Goal: Task Accomplishment & Management: Complete application form

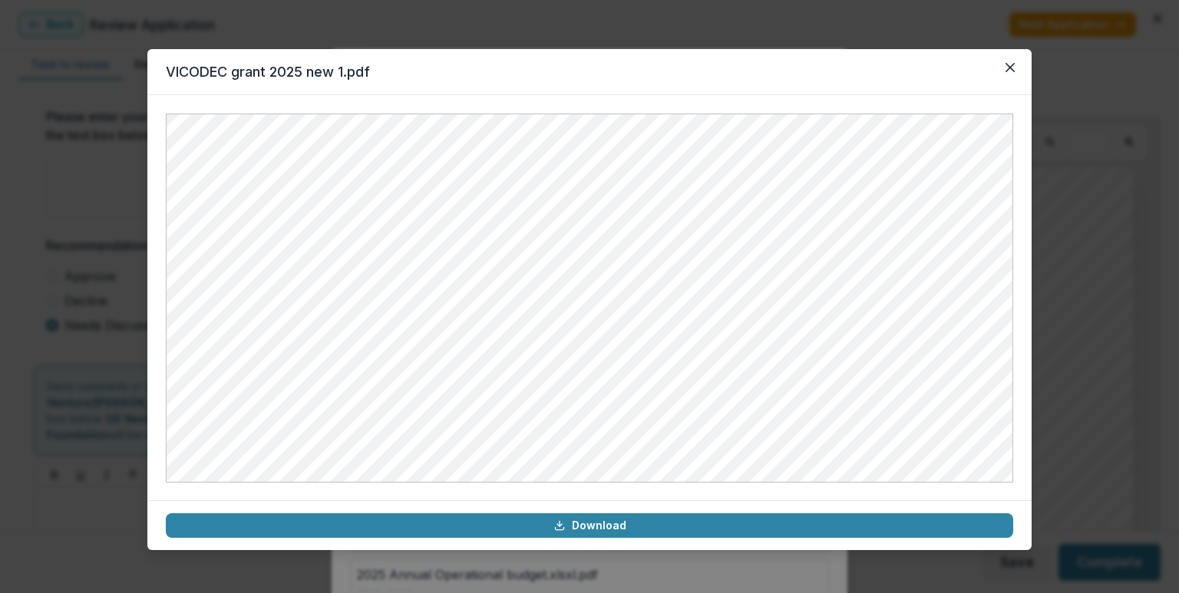
scroll to position [384, 0]
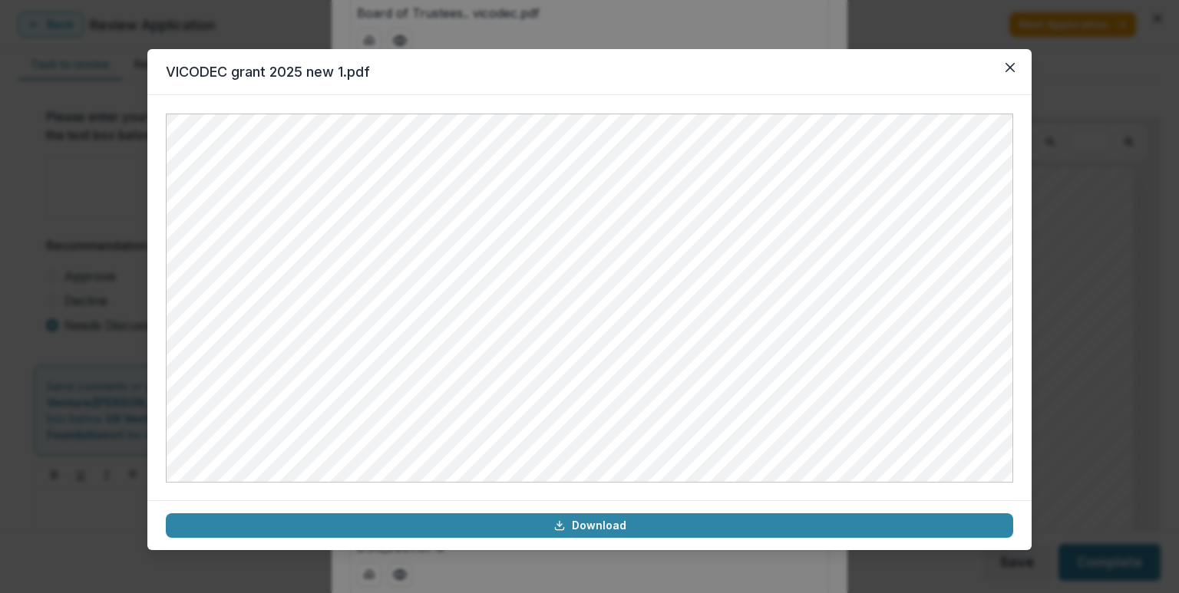
click at [997, 71] on header "VICODEC grant 2025 new 1.pdf" at bounding box center [589, 72] width 884 height 46
click at [1017, 70] on button "Close" at bounding box center [1009, 67] width 25 height 25
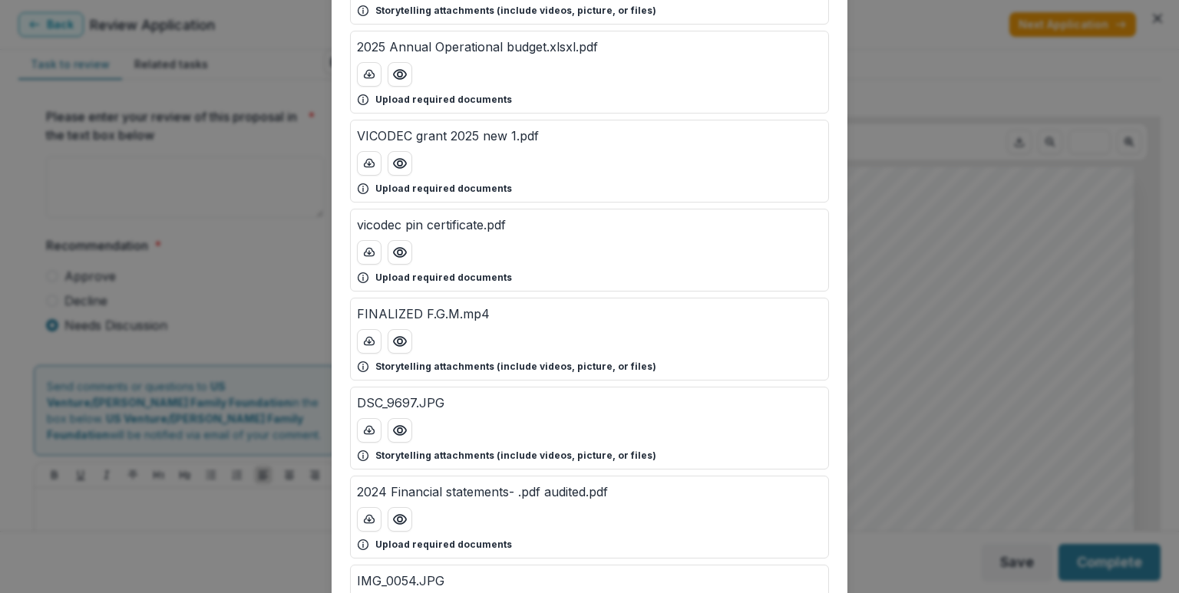
scroll to position [537, 0]
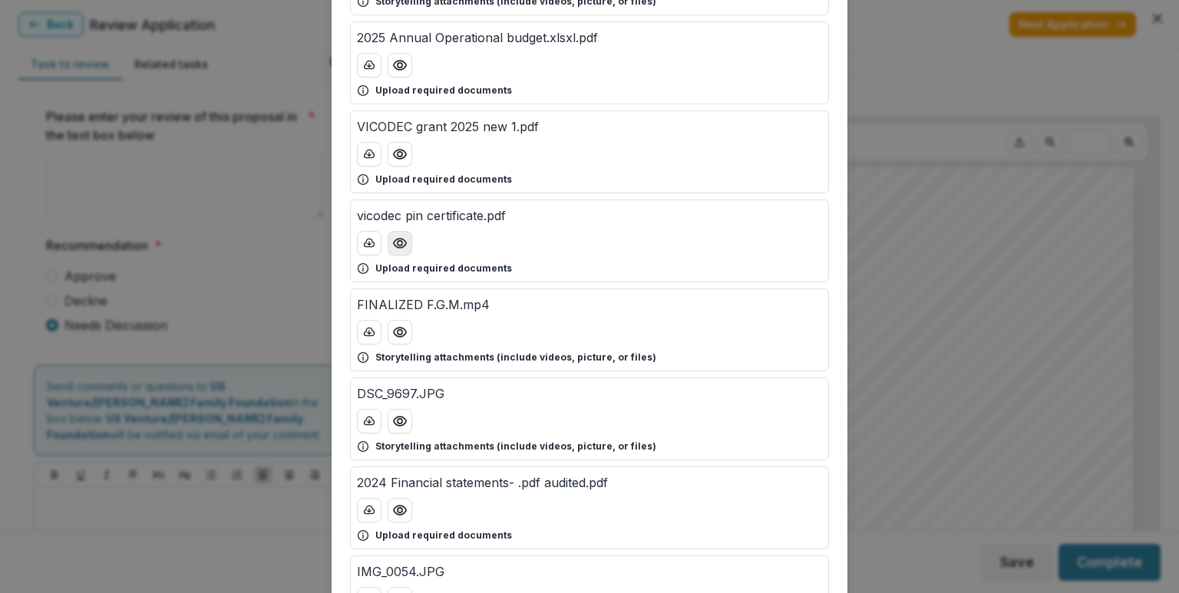
click at [402, 243] on icon "Preview vicodec pin certificate.pdf" at bounding box center [400, 243] width 12 height 9
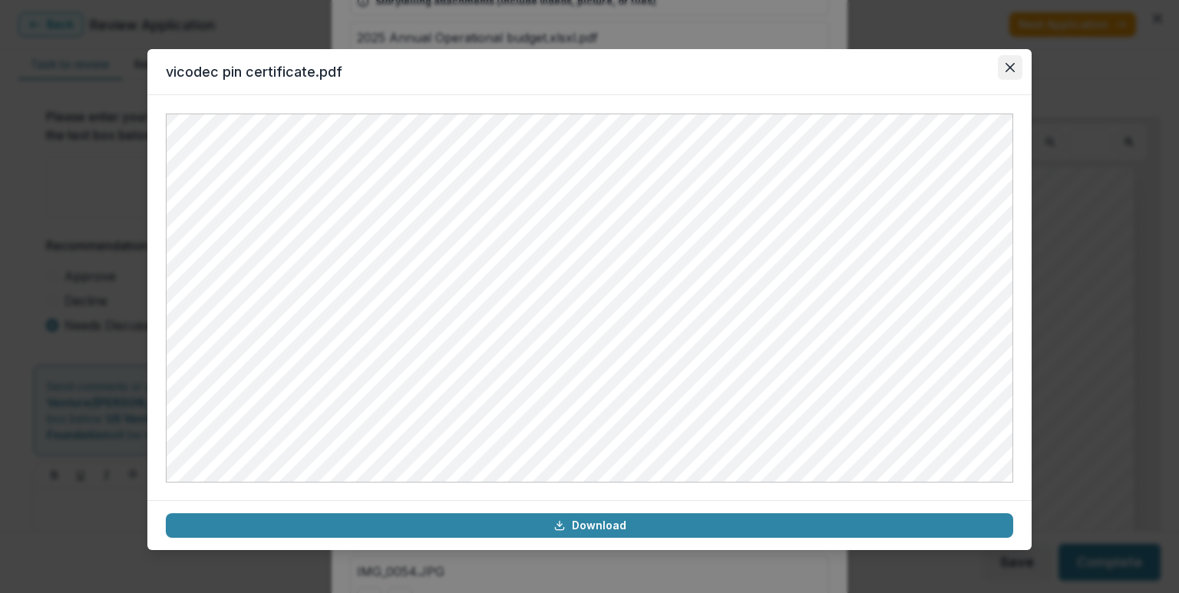
click at [1010, 75] on button "Close" at bounding box center [1009, 67] width 25 height 25
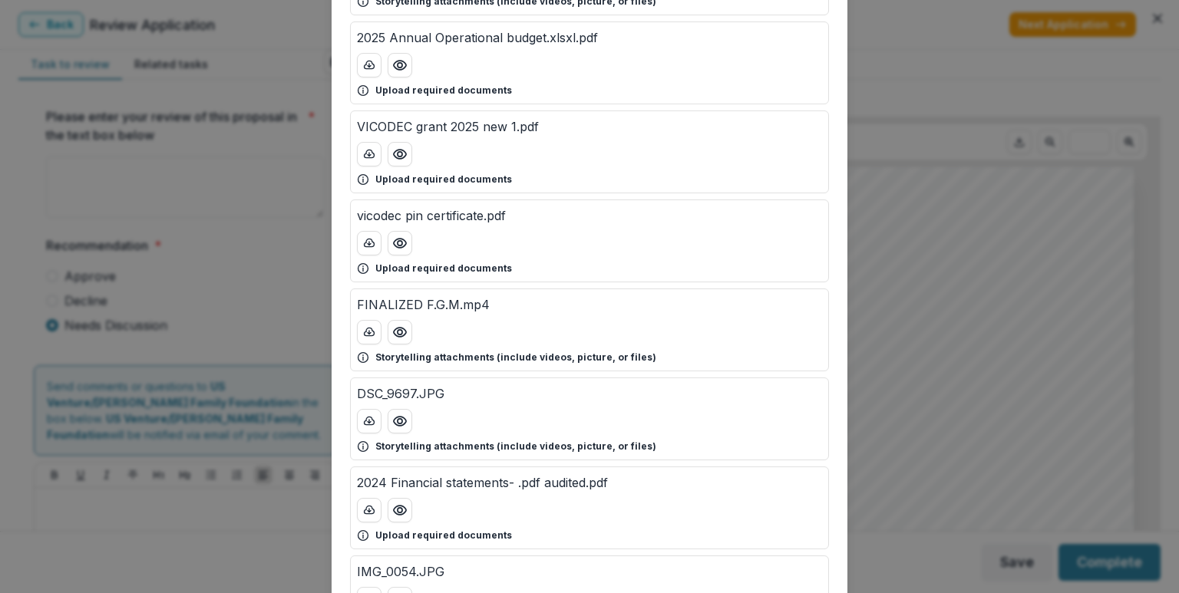
scroll to position [614, 0]
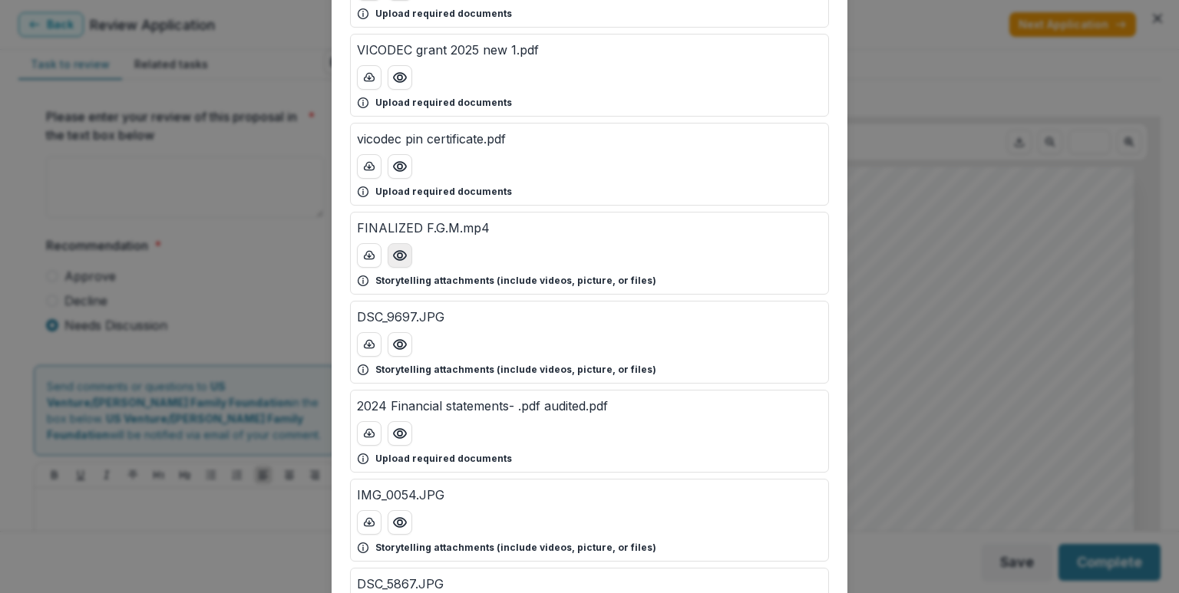
click at [401, 248] on icon "Preview FINALIZED F.G.M.mp4" at bounding box center [399, 255] width 15 height 15
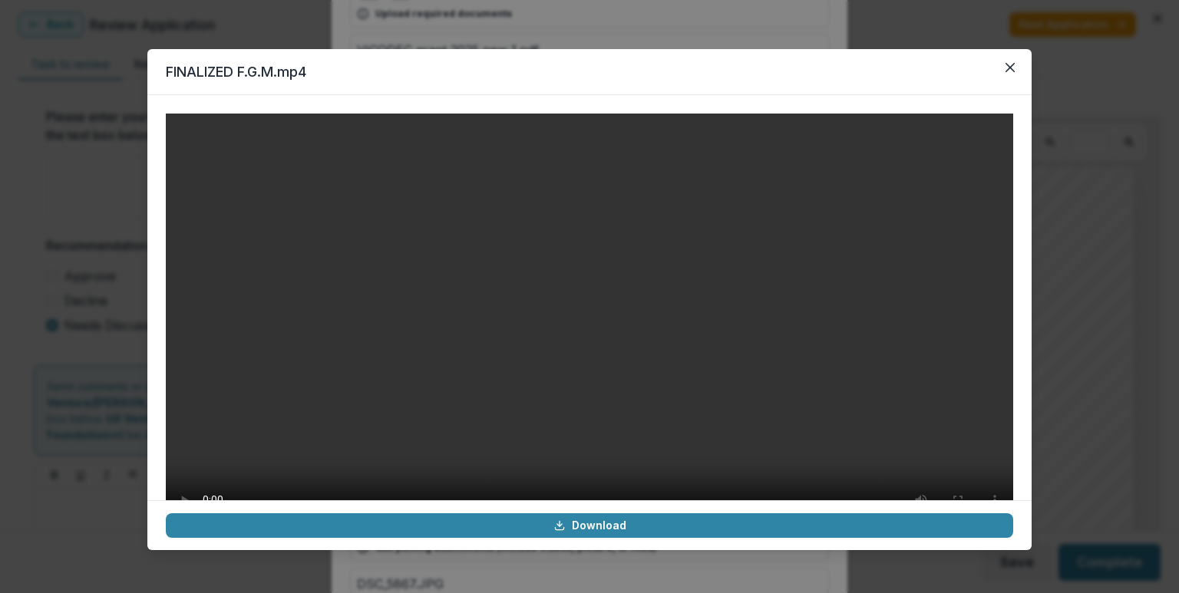
click at [595, 406] on video at bounding box center [589, 326] width 847 height 424
click at [569, 305] on video at bounding box center [589, 326] width 847 height 424
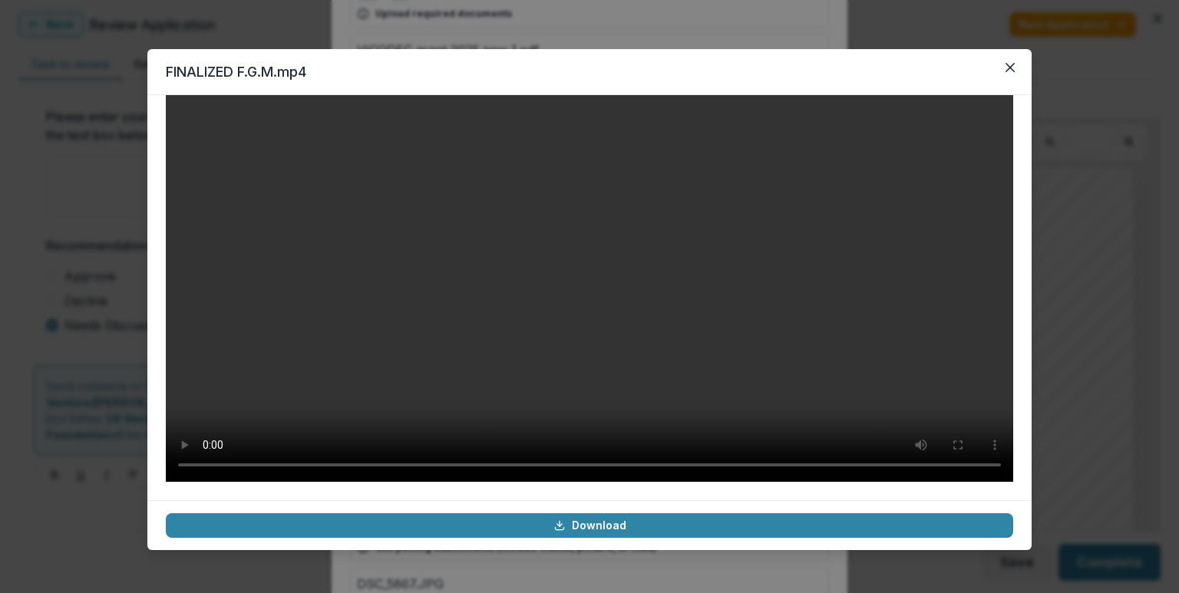
scroll to position [165, 0]
click at [1006, 66] on icon "Close" at bounding box center [1009, 67] width 9 height 9
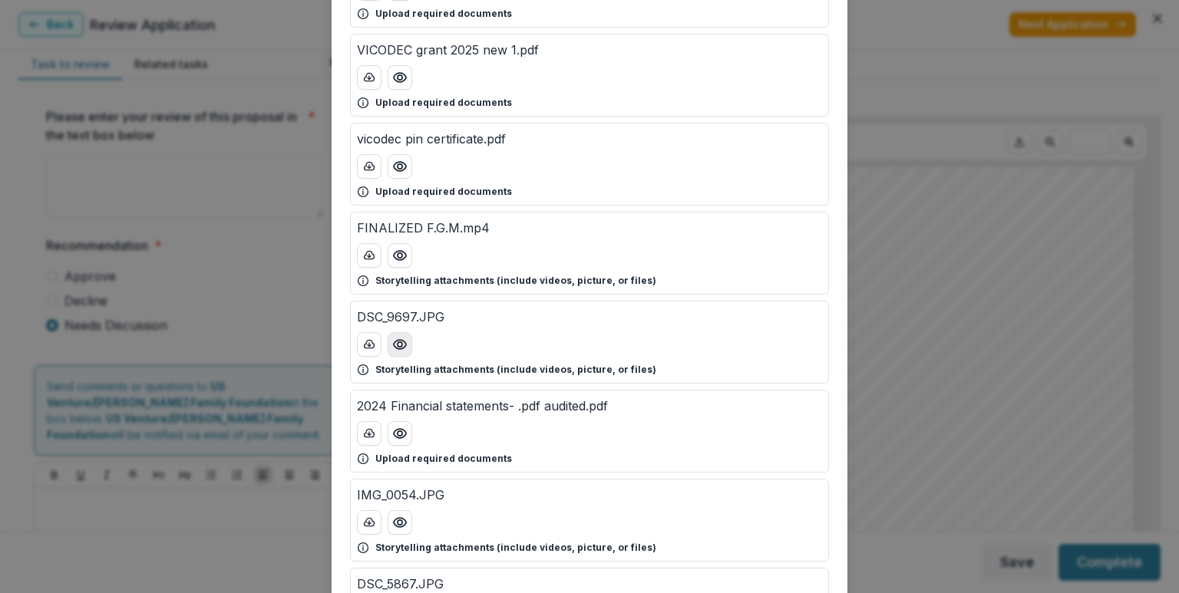
click at [397, 342] on circle "Preview DSC_9697.JPG" at bounding box center [399, 344] width 5 height 5
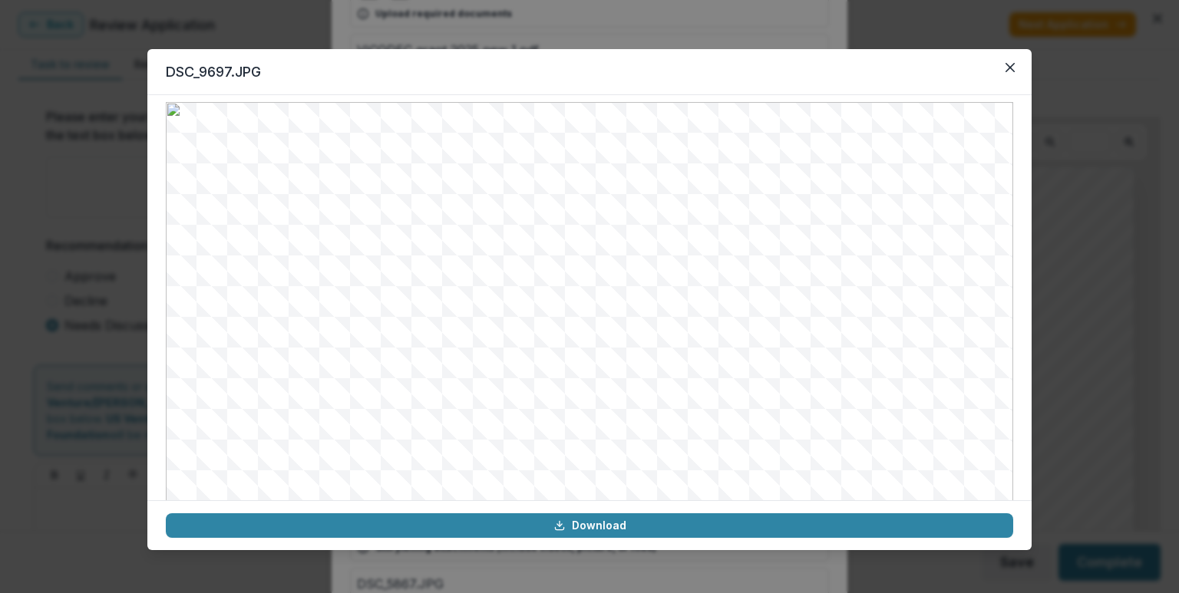
scroll to position [12, 0]
click at [1001, 71] on button "Close" at bounding box center [1009, 67] width 25 height 25
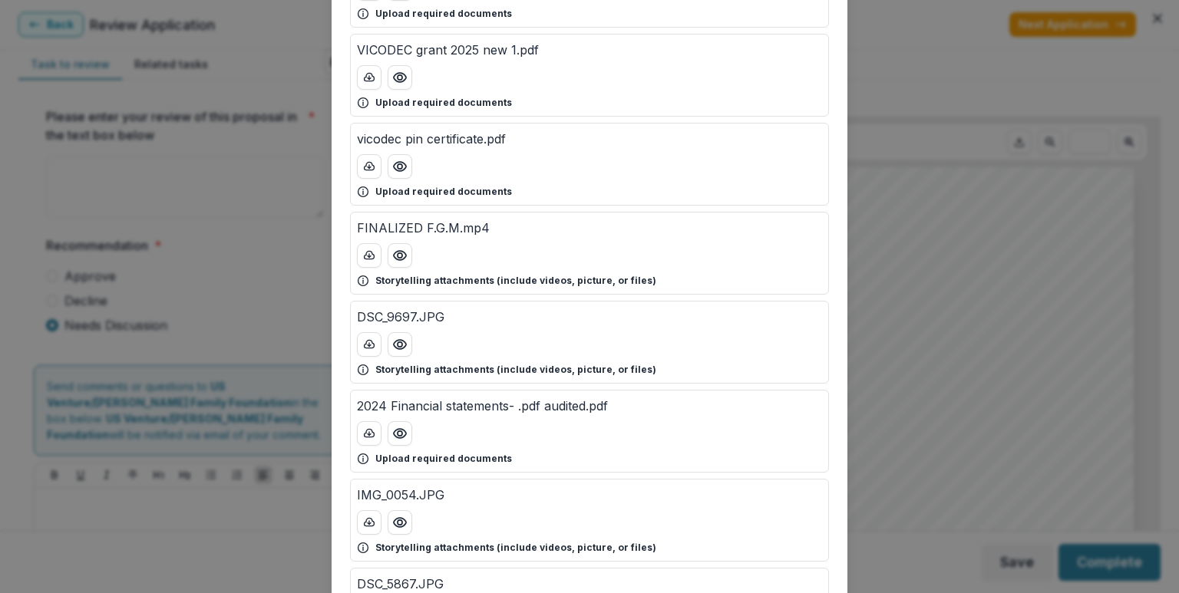
scroll to position [767, 0]
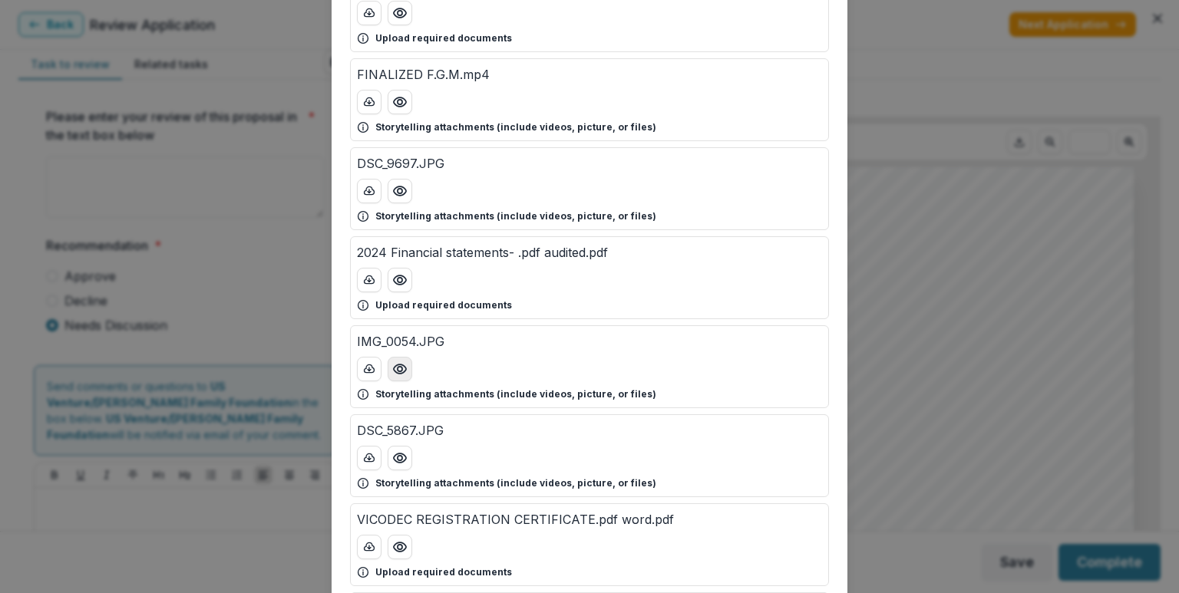
click at [404, 361] on icon "Preview IMG_0054.JPG" at bounding box center [399, 368] width 15 height 15
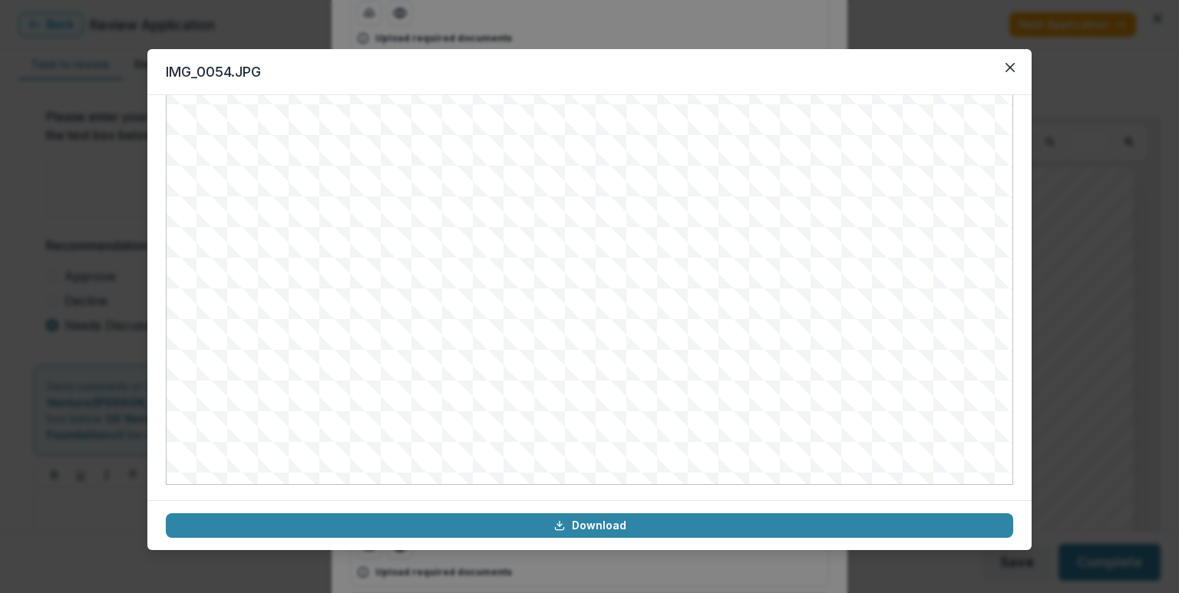
scroll to position [165, 0]
click at [1000, 68] on button "Close" at bounding box center [1009, 67] width 25 height 25
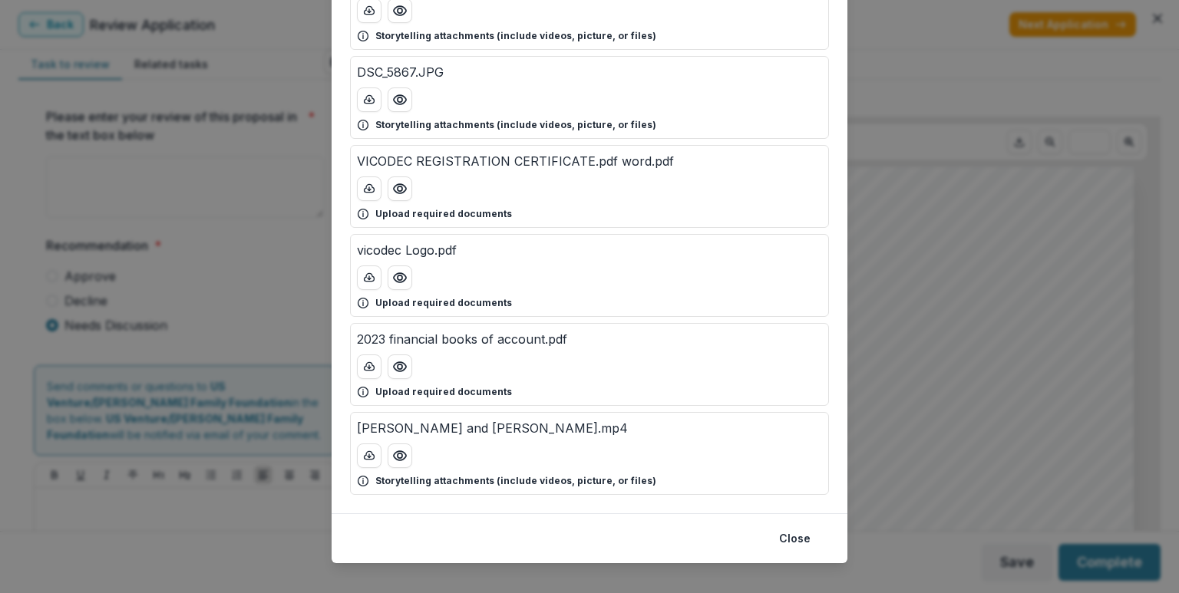
scroll to position [1139, 0]
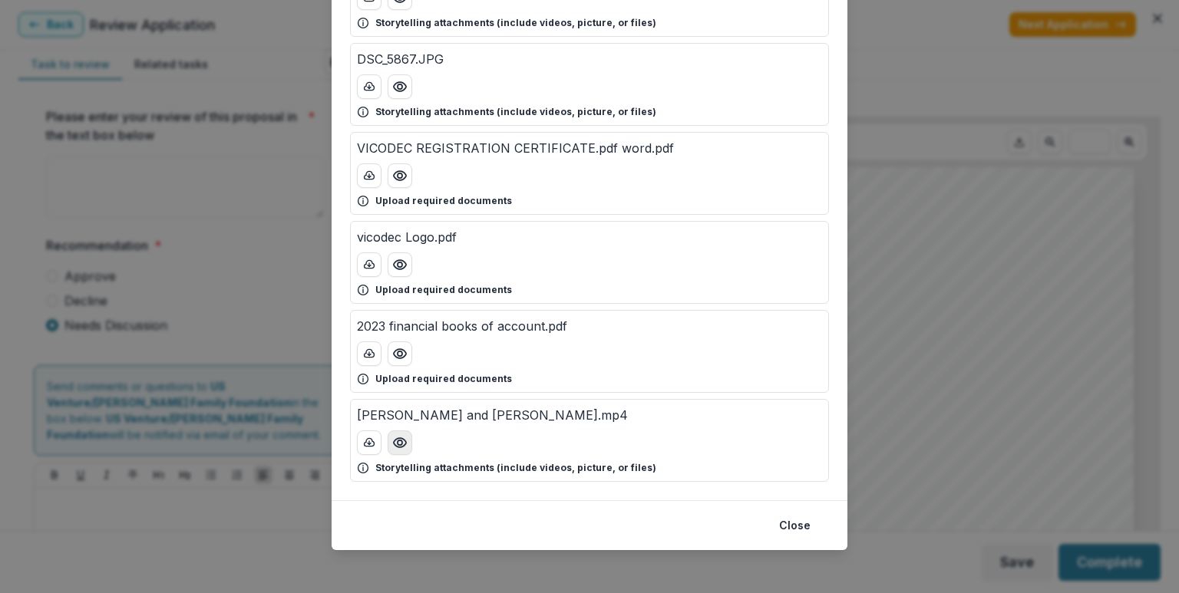
click at [404, 443] on icon "Preview Joyce, Lilian and Hassan.mp4" at bounding box center [399, 442] width 15 height 15
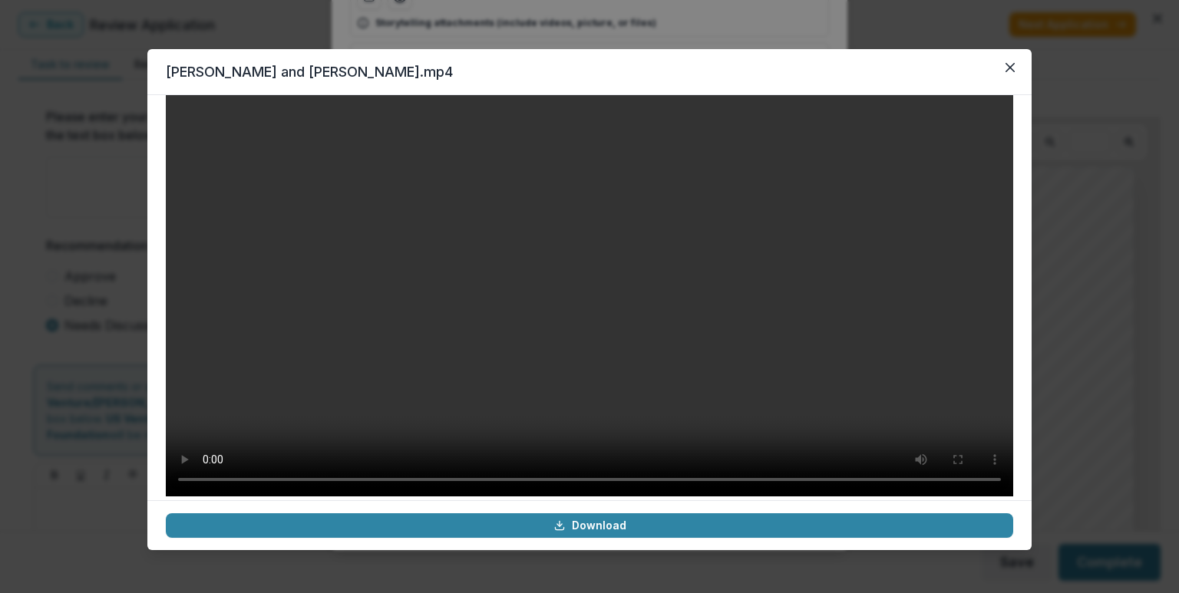
scroll to position [28, 0]
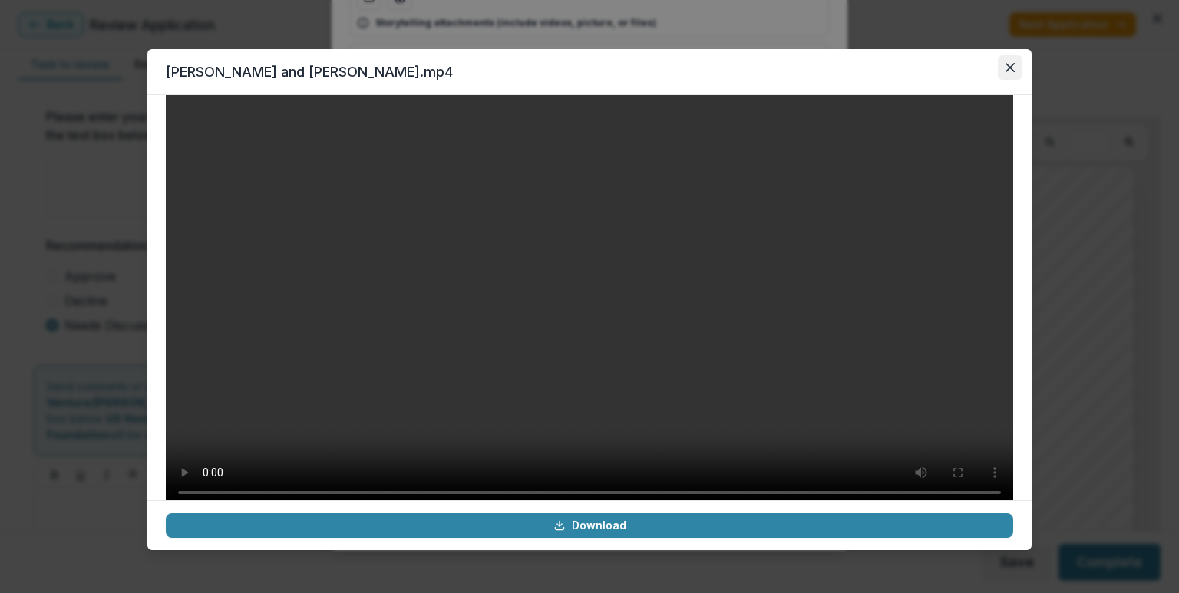
click at [1014, 64] on button "Close" at bounding box center [1009, 67] width 25 height 25
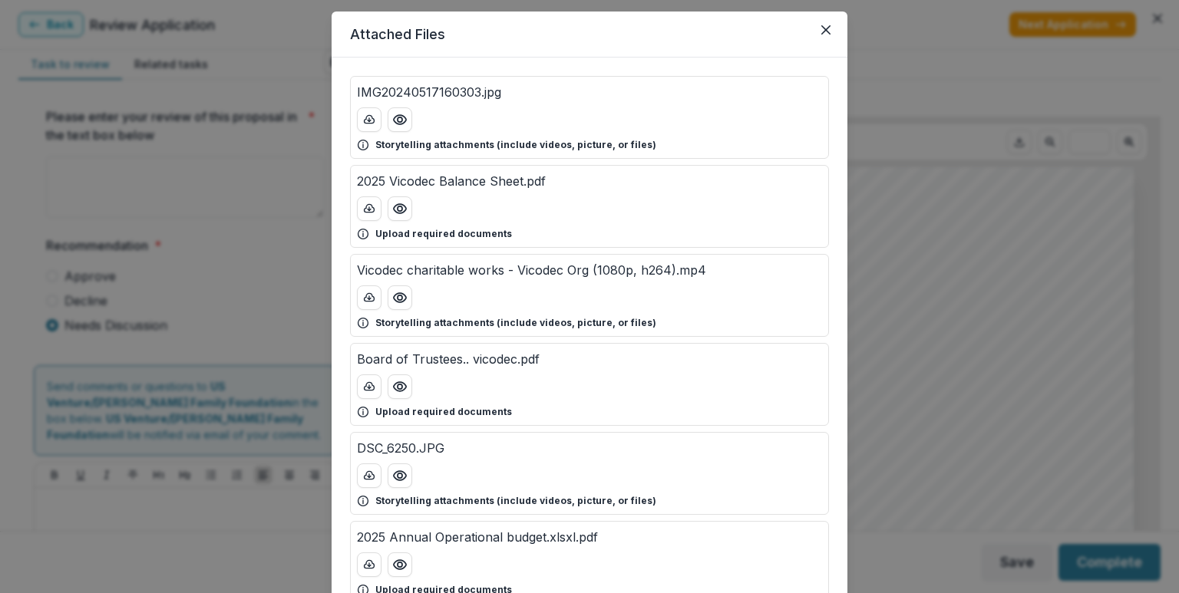
scroll to position [0, 0]
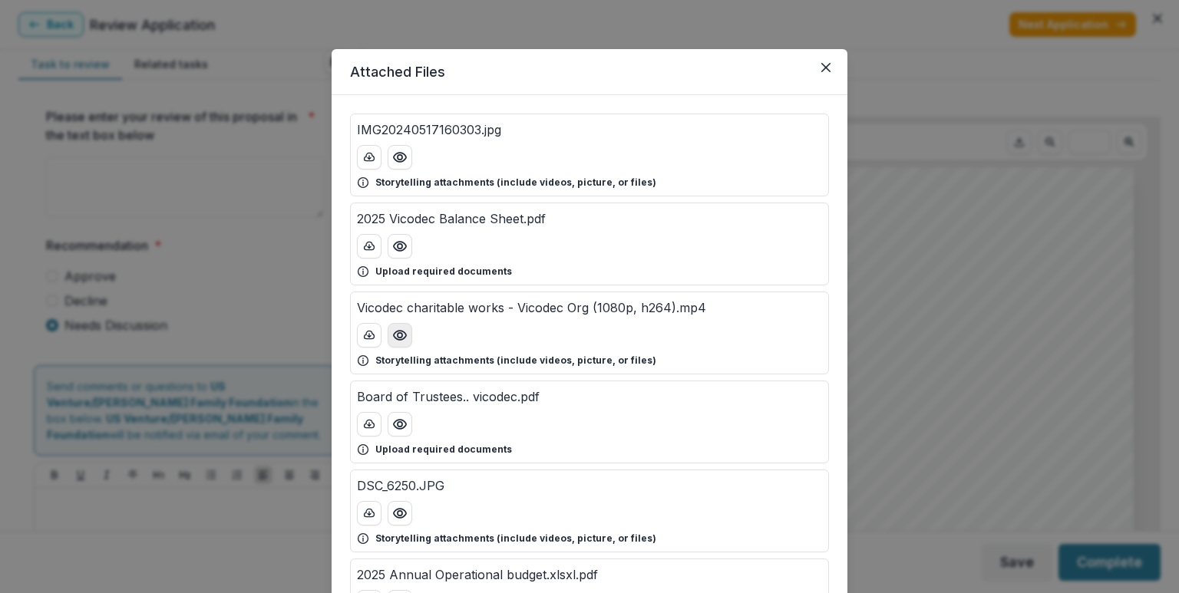
click at [404, 330] on icon "Preview Vicodec charitable works - Vicodec Org (1080p, h264).mp4" at bounding box center [399, 335] width 15 height 15
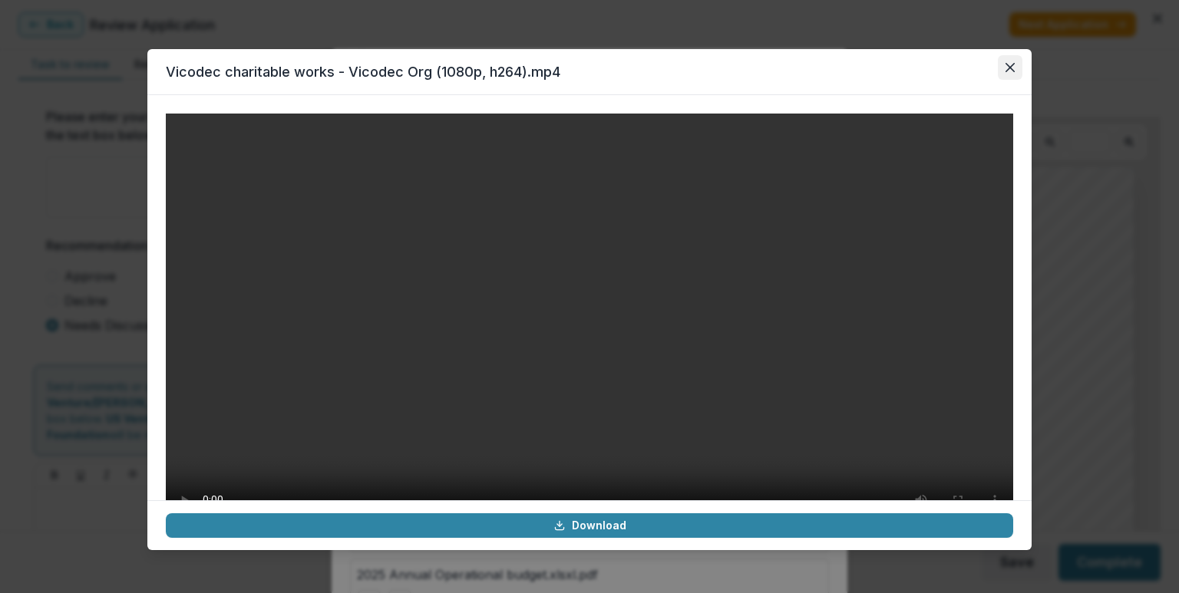
click at [1016, 71] on button "Close" at bounding box center [1009, 67] width 25 height 25
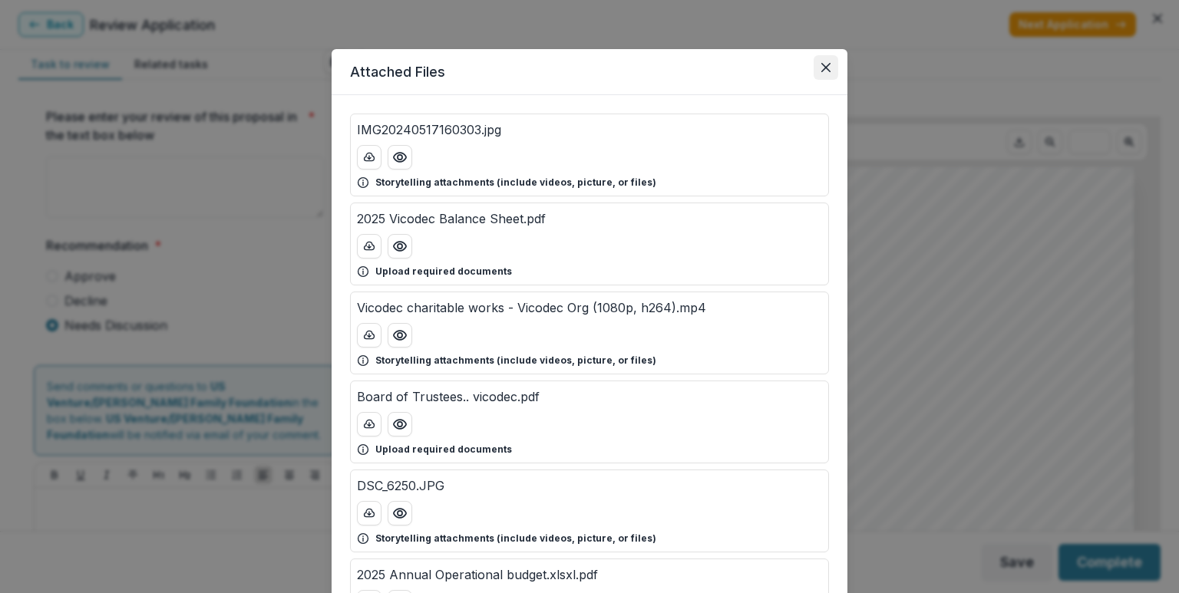
click at [824, 68] on icon "Close" at bounding box center [825, 67] width 9 height 9
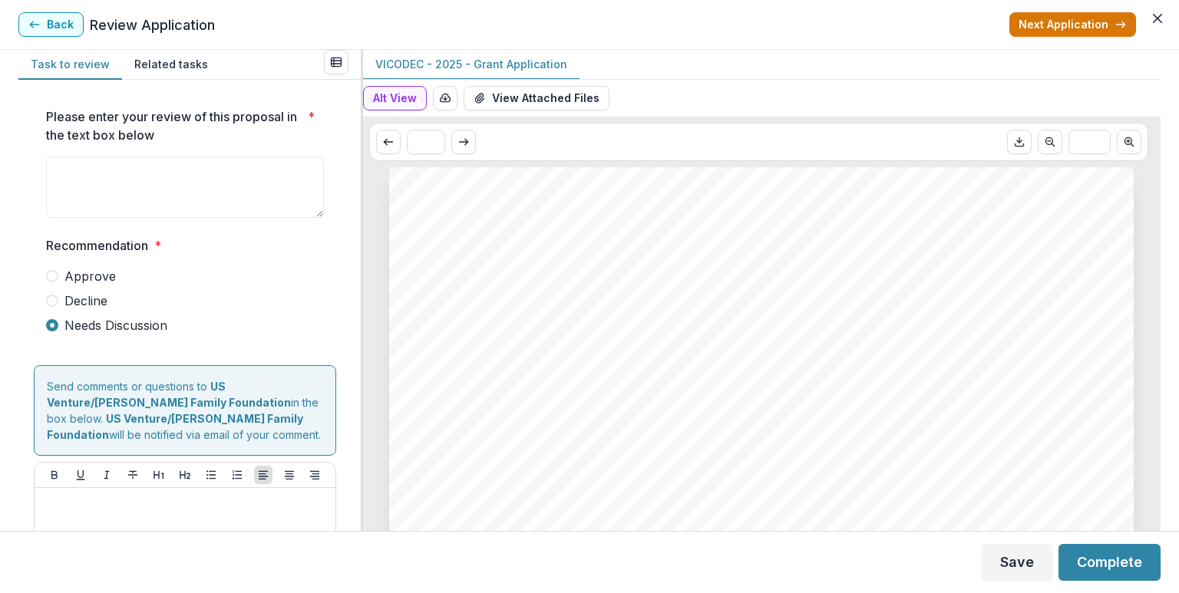
click at [1054, 24] on button "Next Application" at bounding box center [1072, 24] width 127 height 25
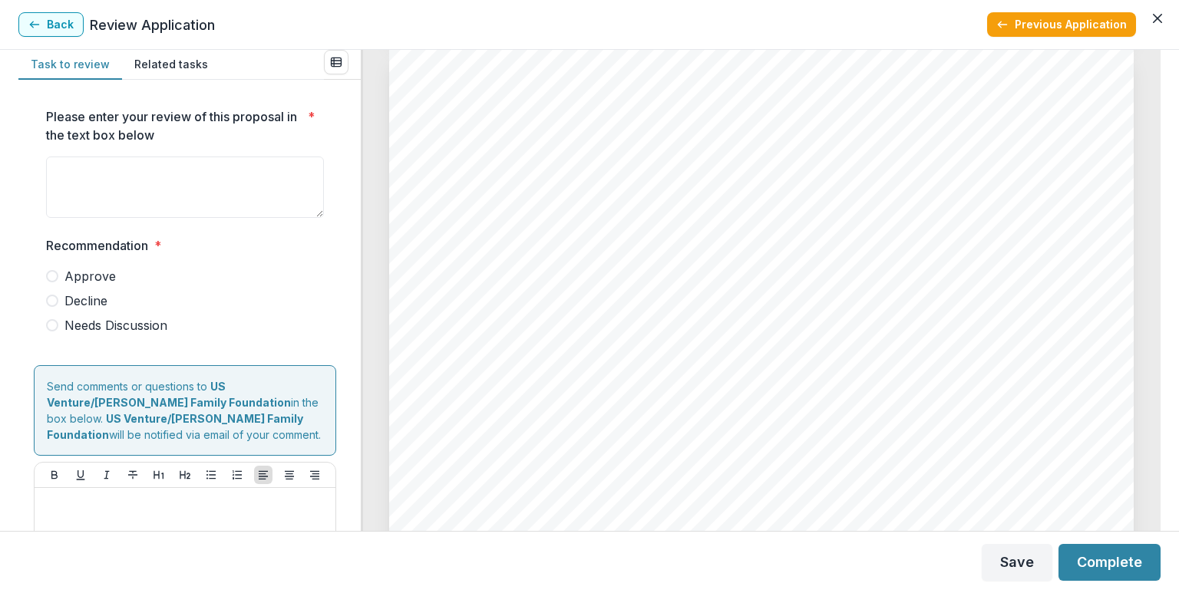
scroll to position [4226, 0]
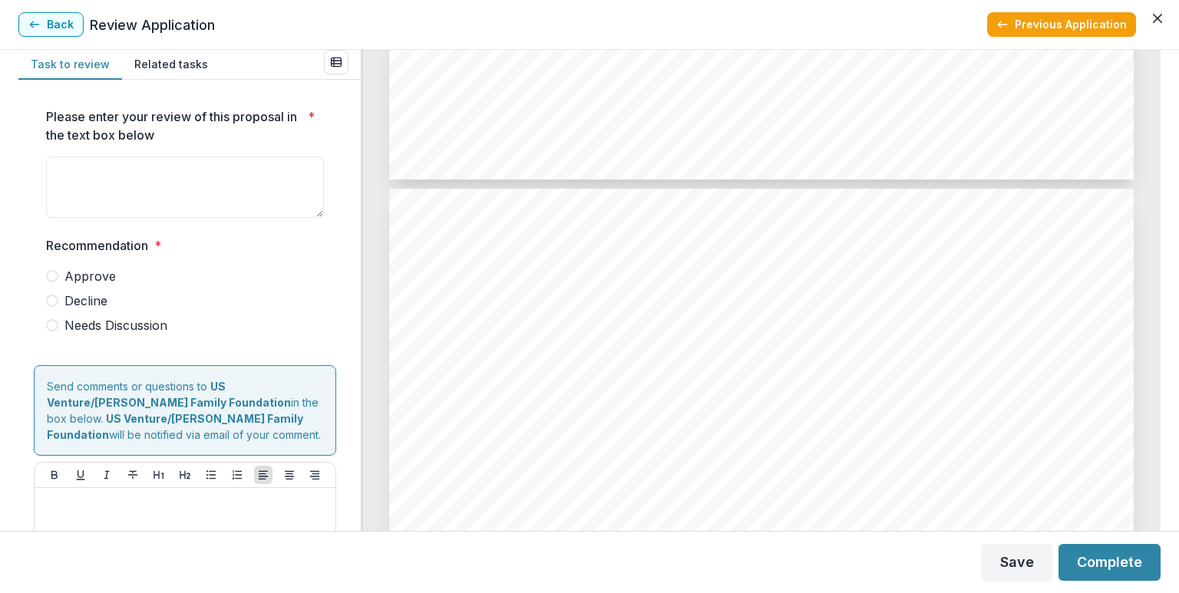
click at [52, 325] on span at bounding box center [52, 325] width 12 height 12
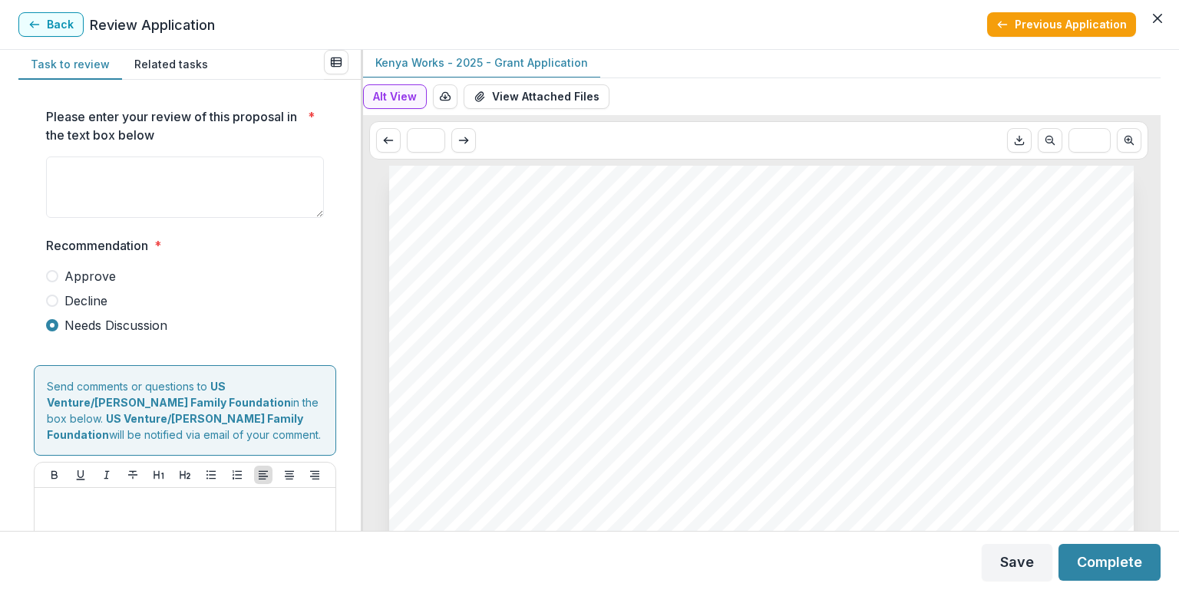
scroll to position [0, 0]
click at [557, 101] on button "View Attached Files" at bounding box center [536, 98] width 146 height 25
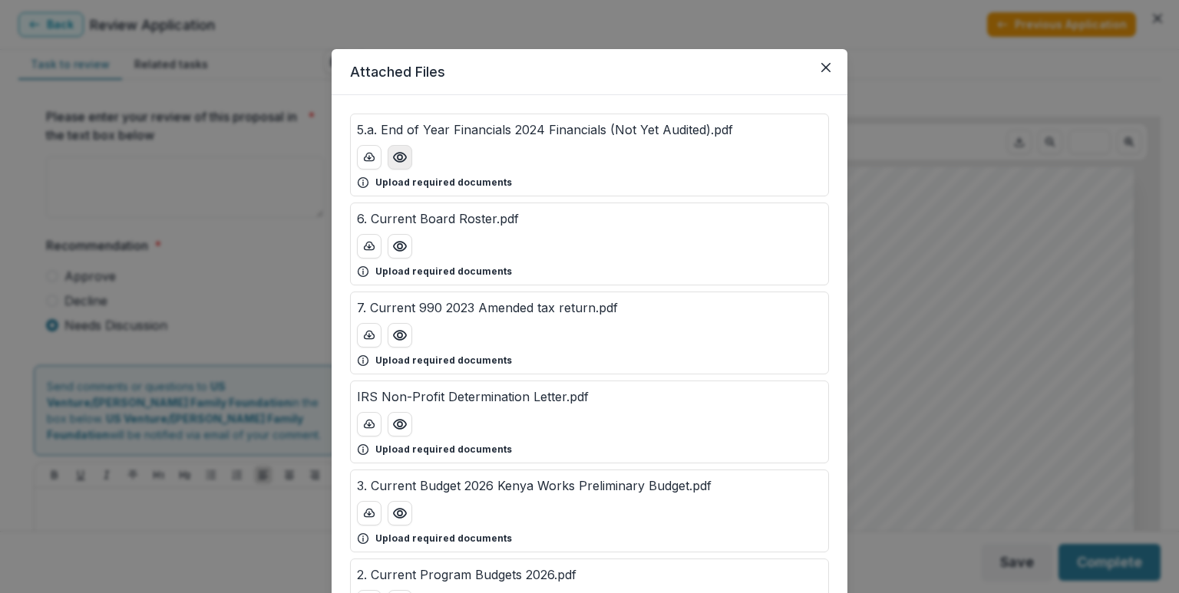
click at [407, 157] on button "Preview 5.a. End of Year Financials 2024 Financials (Not Yet Audited).pdf" at bounding box center [399, 157] width 25 height 25
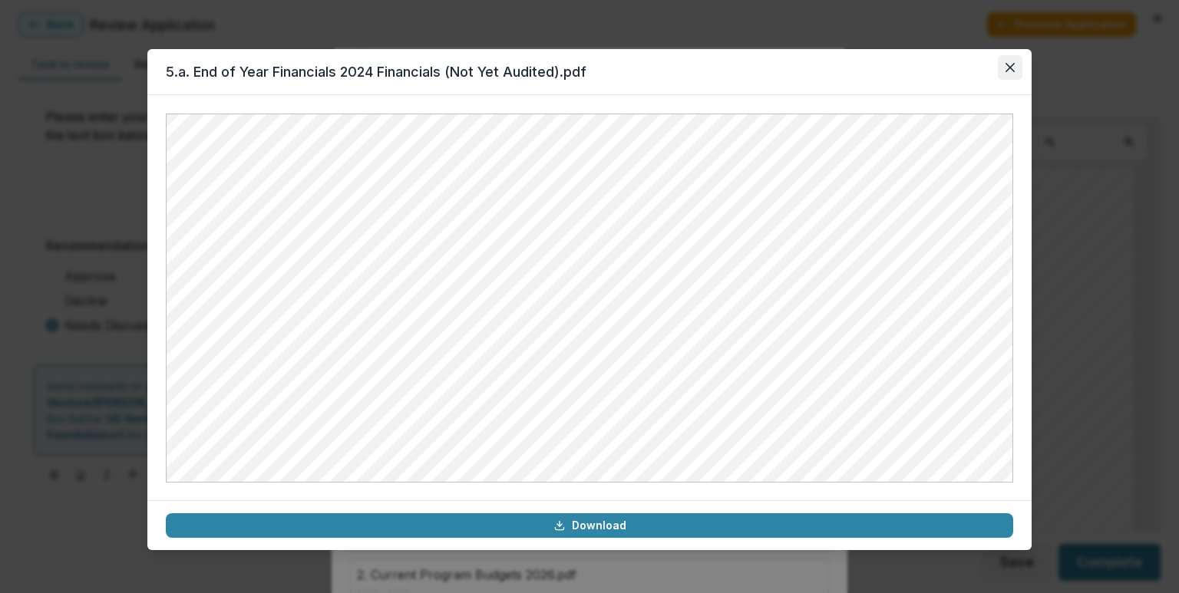
click at [1001, 67] on button "Close" at bounding box center [1009, 67] width 25 height 25
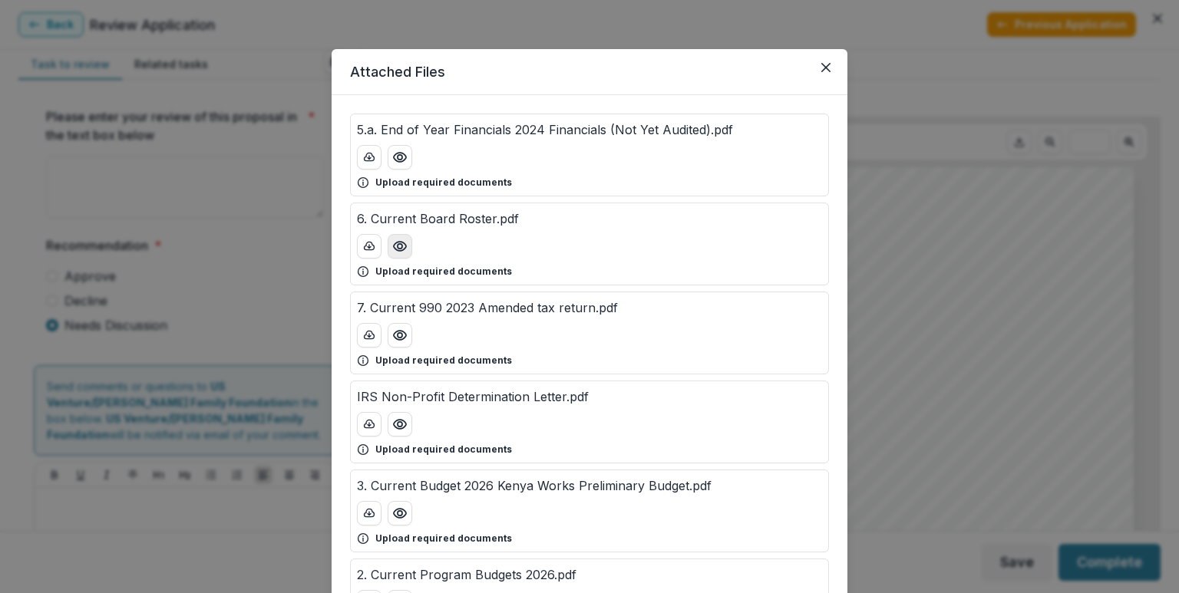
click at [394, 240] on icon "Preview 6. Current Board Roster.pdf" at bounding box center [399, 246] width 15 height 15
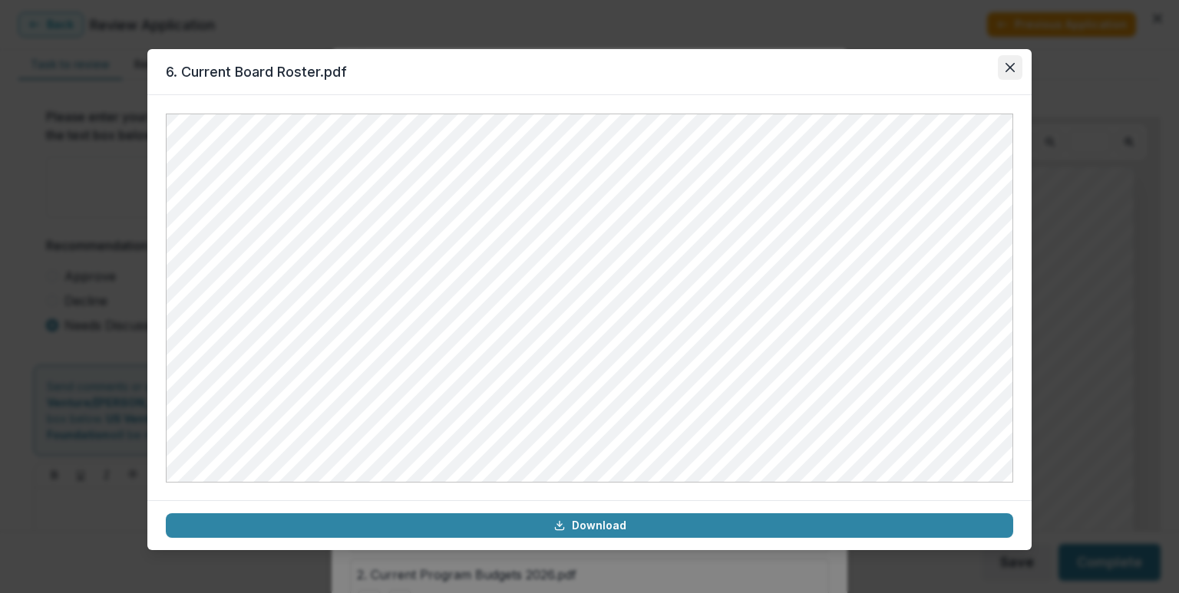
click at [1016, 69] on button "Close" at bounding box center [1009, 67] width 25 height 25
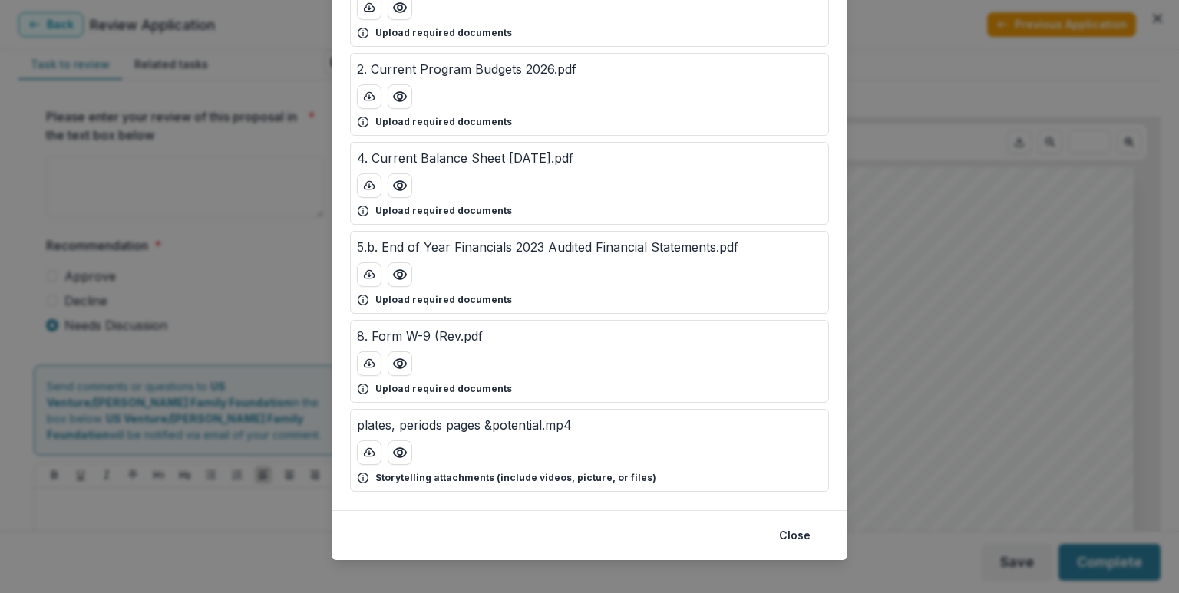
scroll to position [518, 0]
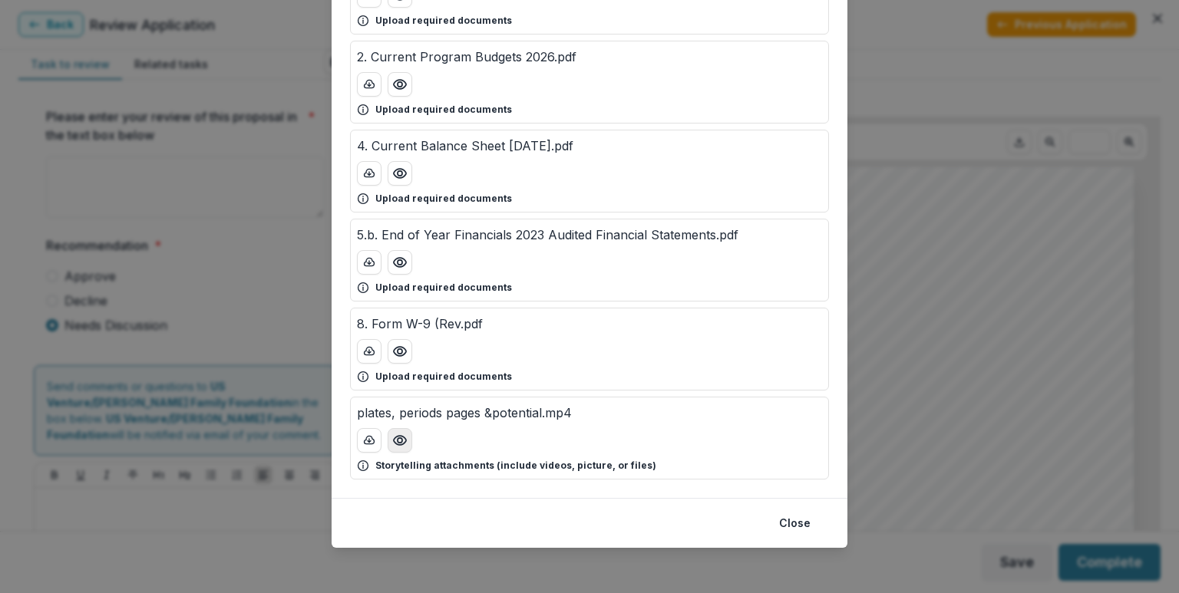
click at [387, 443] on button "Preview plates, periods pages &potential.mp4" at bounding box center [399, 440] width 25 height 25
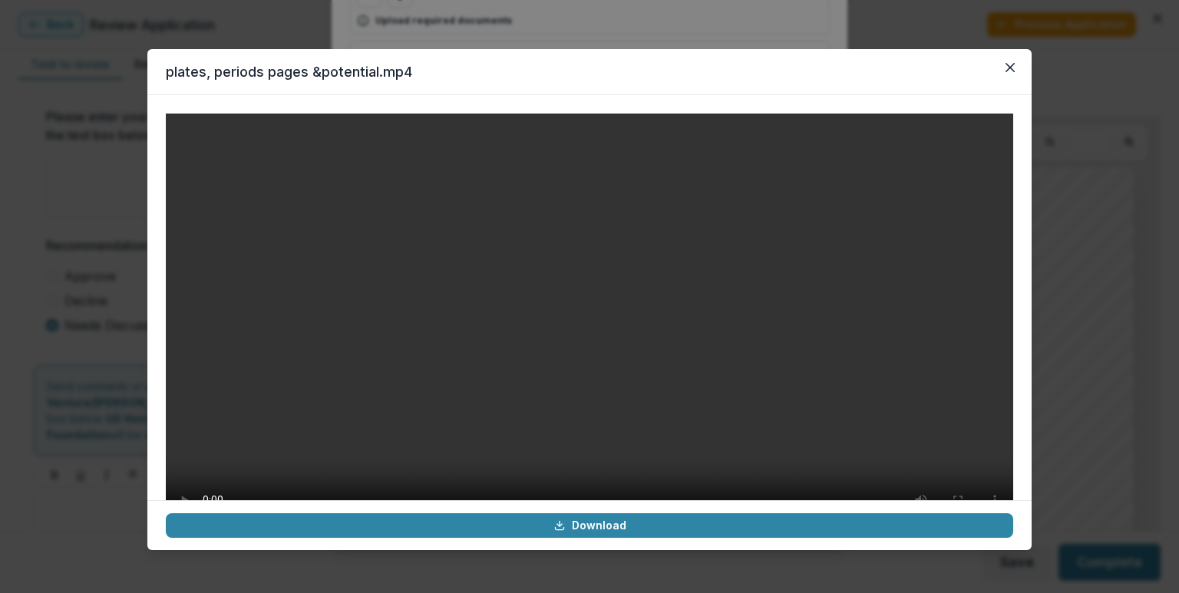
scroll to position [0, 0]
click at [1010, 63] on icon "Close" at bounding box center [1009, 67] width 9 height 9
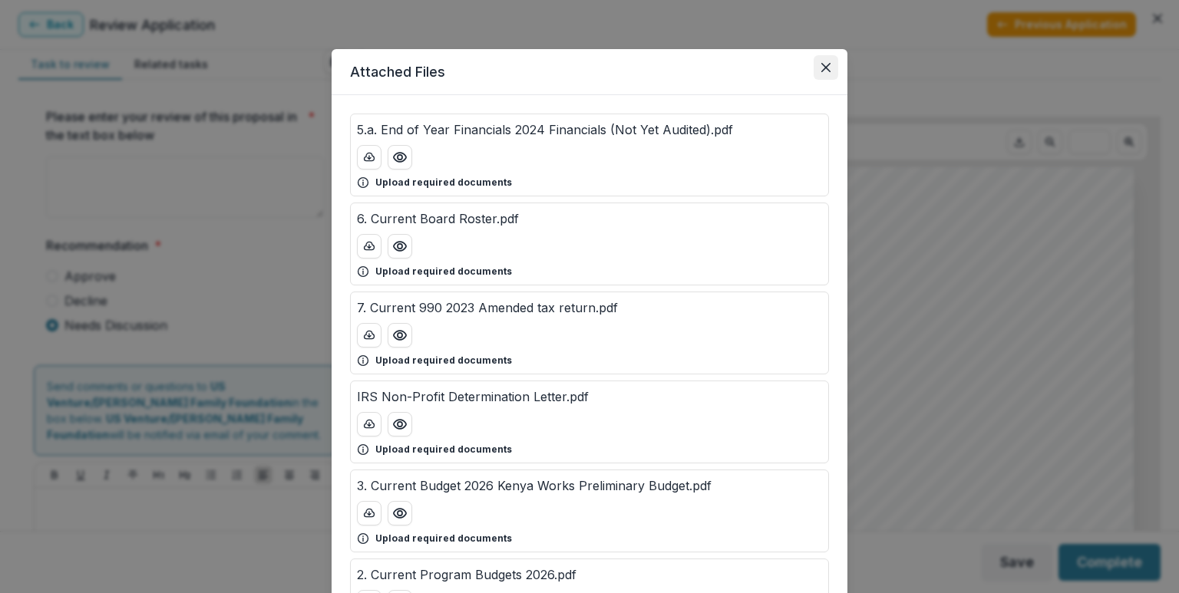
click at [821, 61] on button "Close" at bounding box center [825, 67] width 25 height 25
